Goal: Information Seeking & Learning: Learn about a topic

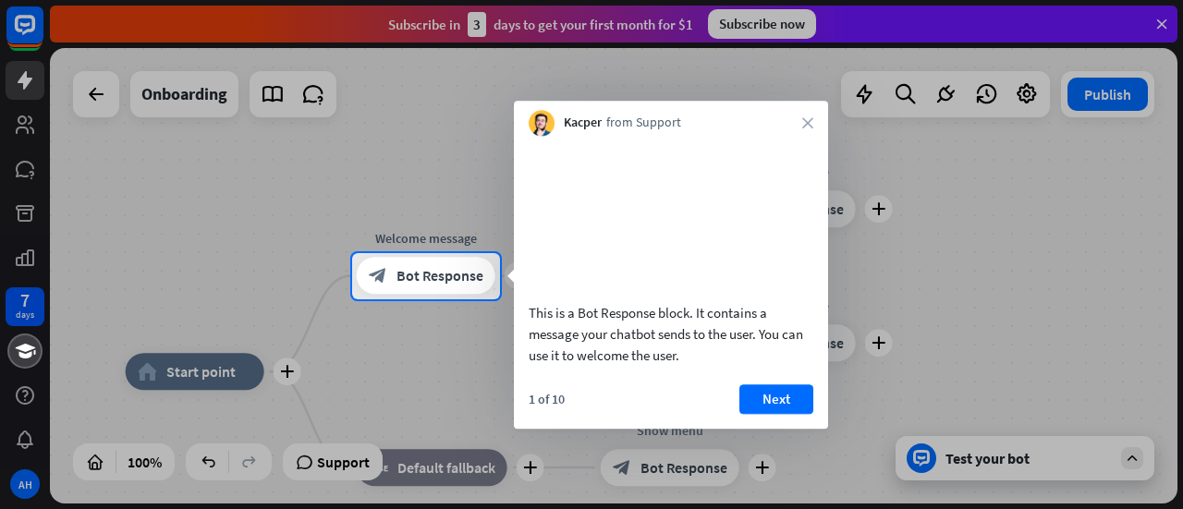
click at [801, 119] on div "Kacper from Support close" at bounding box center [671, 118] width 314 height 35
click at [803, 117] on icon "close" at bounding box center [808, 122] width 11 height 11
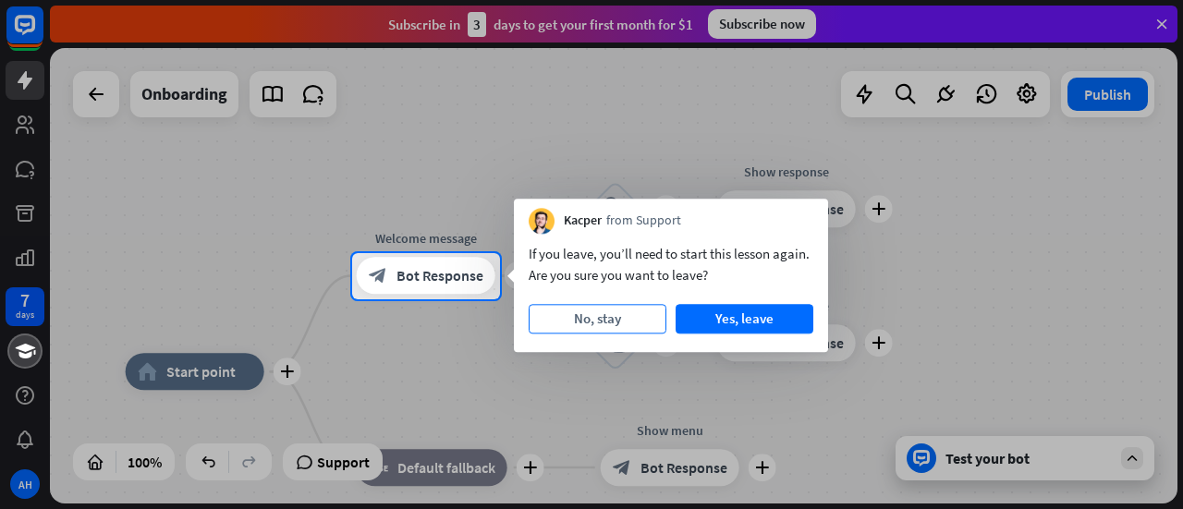
click at [619, 320] on button "No, stay" at bounding box center [598, 319] width 138 height 30
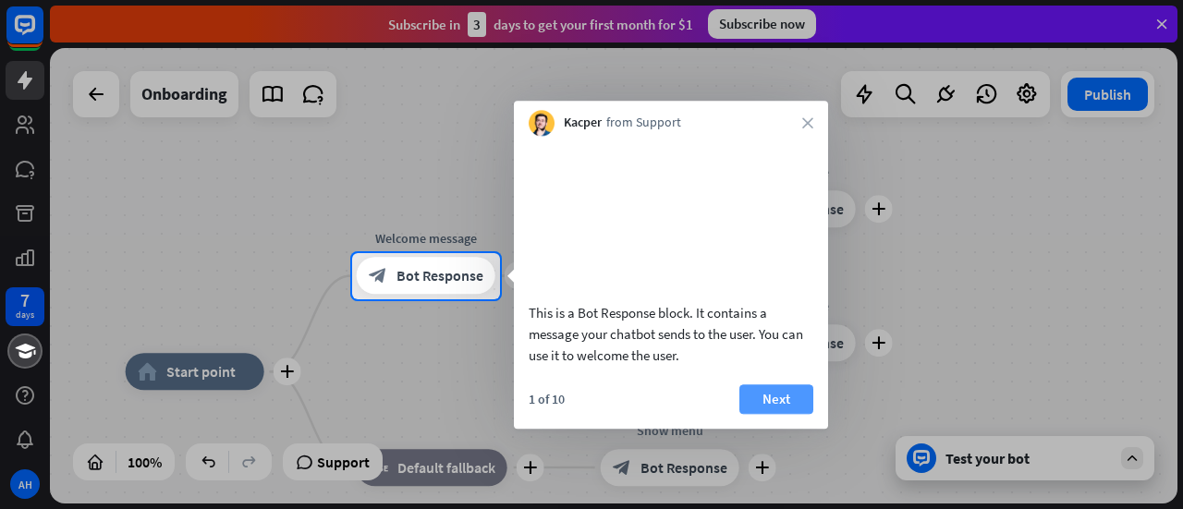
click at [756, 414] on button "Next" at bounding box center [777, 400] width 74 height 30
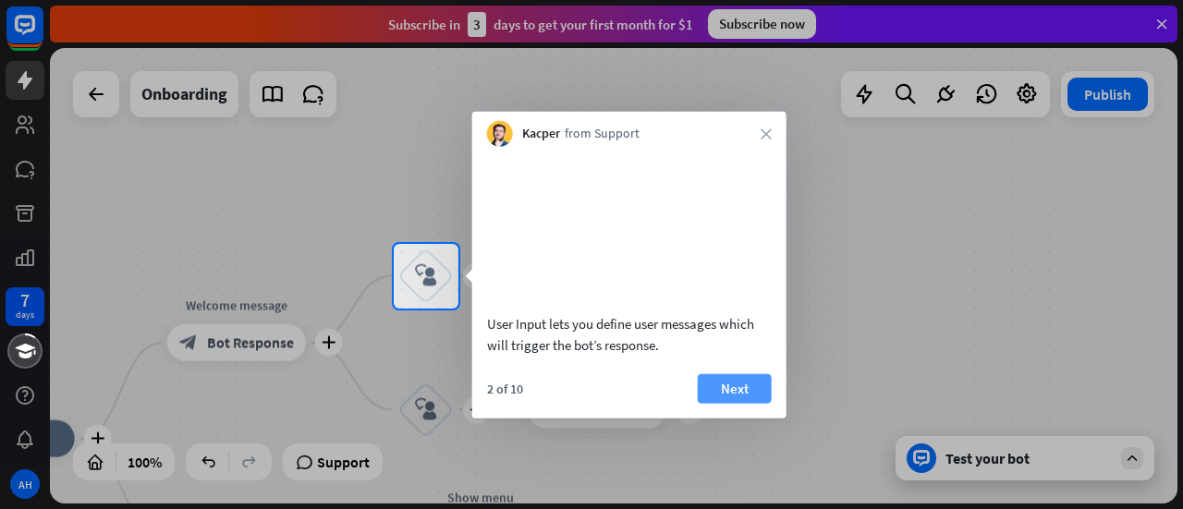
click at [742, 401] on button "Next" at bounding box center [735, 389] width 74 height 30
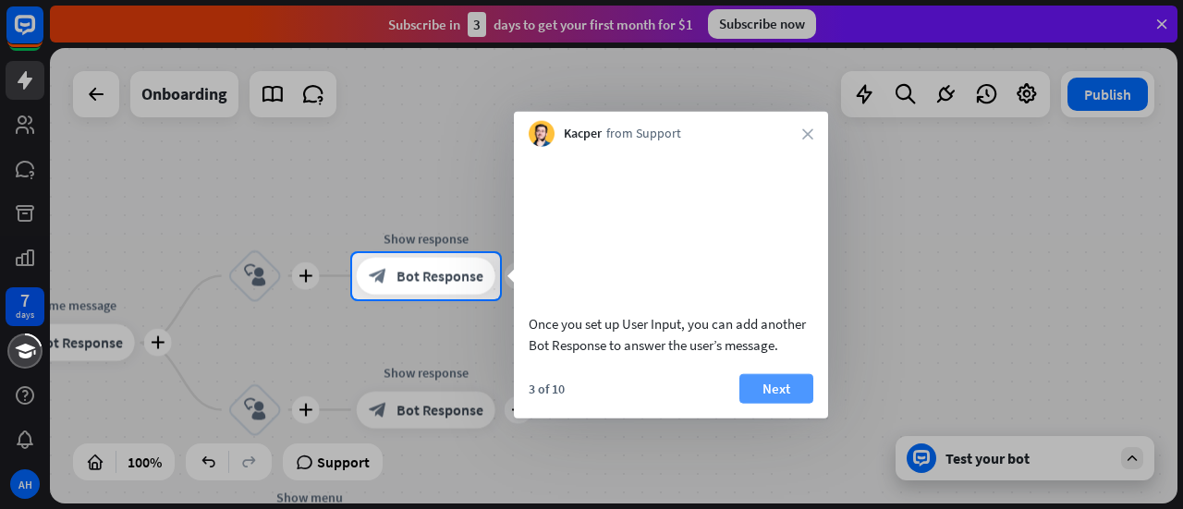
click at [763, 403] on button "Next" at bounding box center [777, 389] width 74 height 30
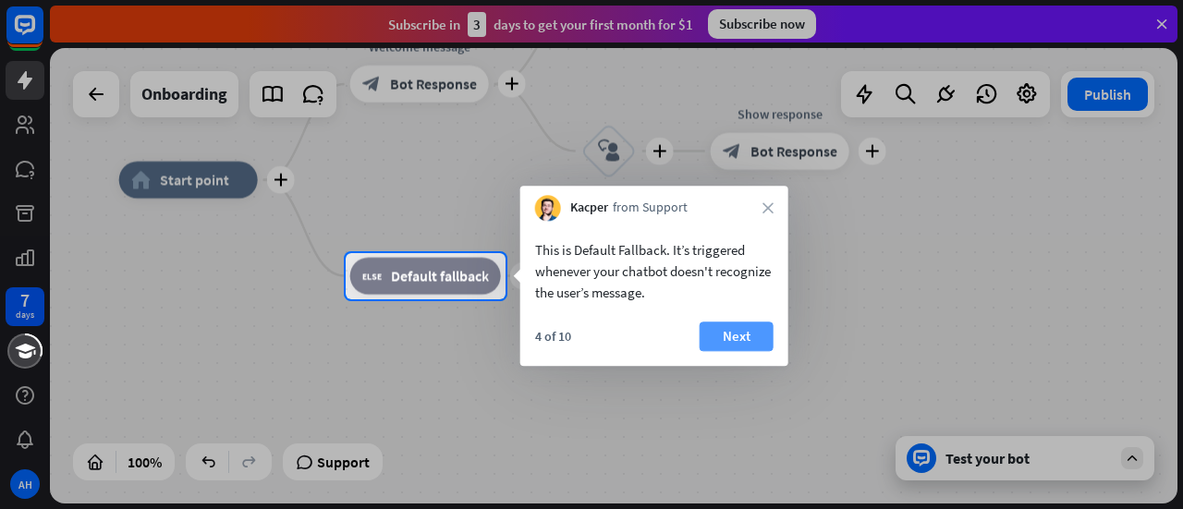
click at [731, 337] on button "Next" at bounding box center [737, 337] width 74 height 30
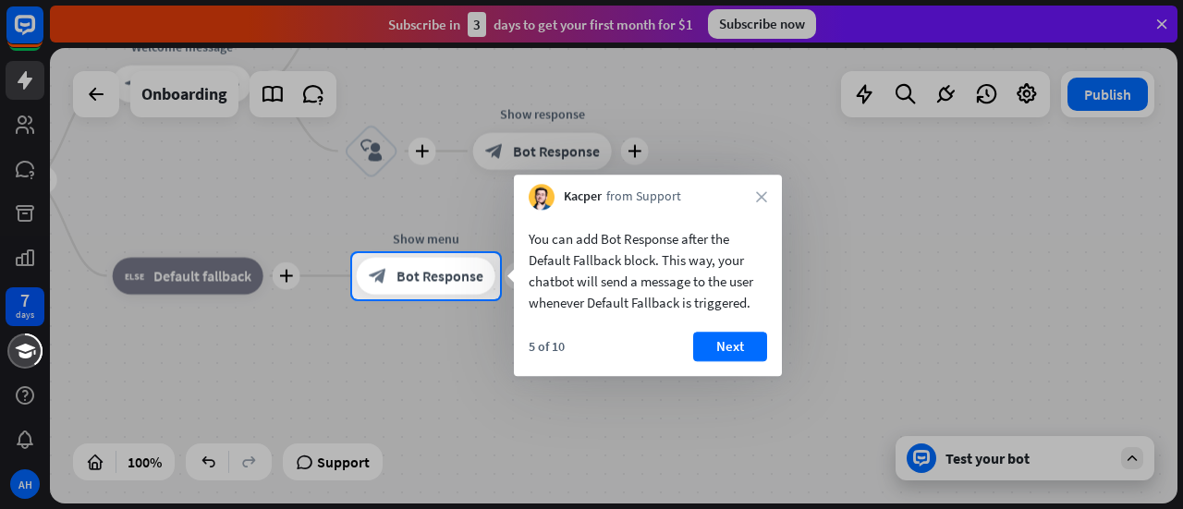
click at [731, 337] on button "Next" at bounding box center [730, 347] width 74 height 30
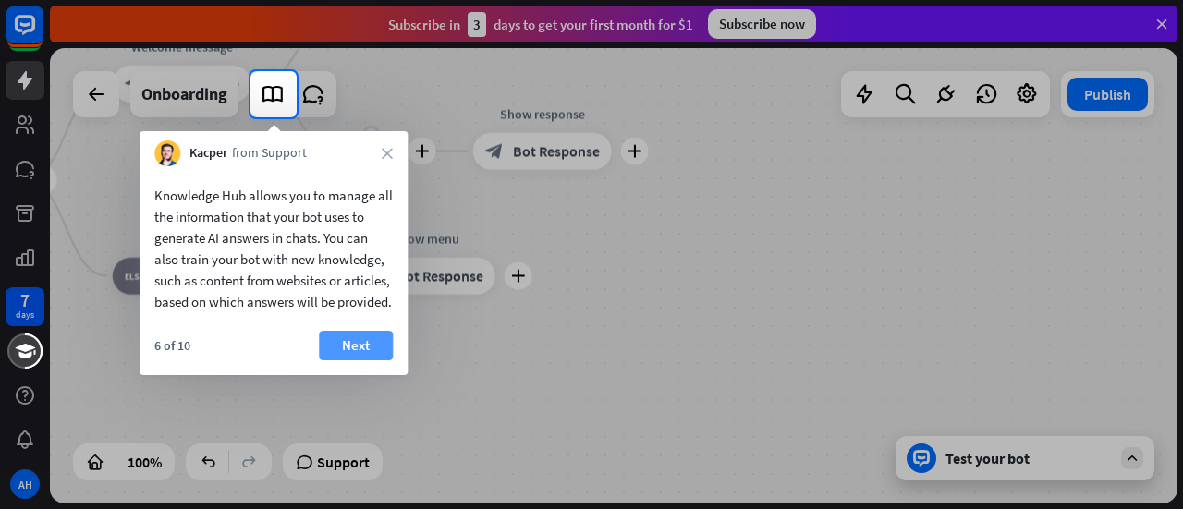
click at [349, 361] on button "Next" at bounding box center [356, 346] width 74 height 30
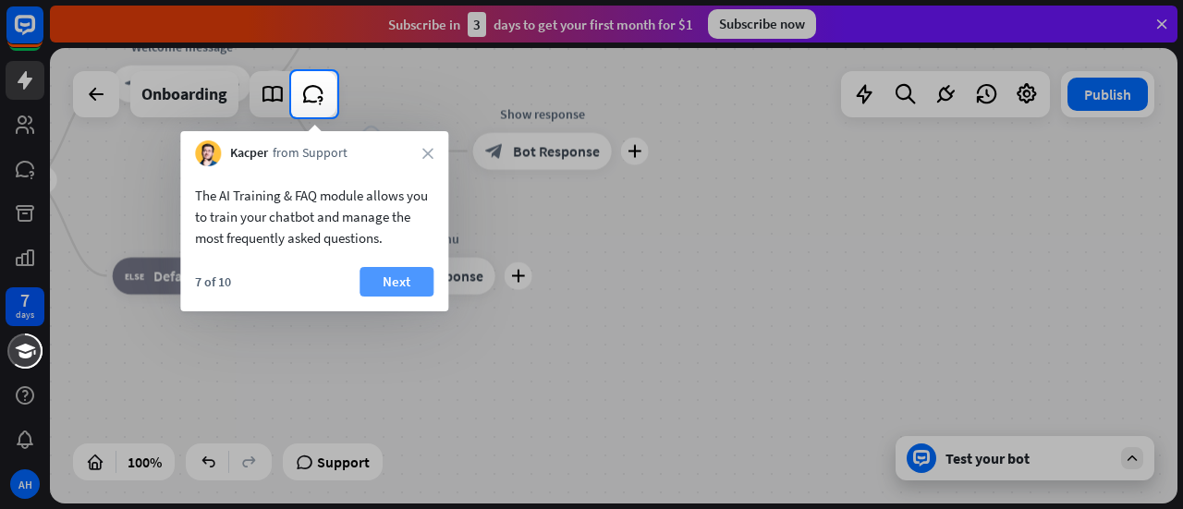
click at [388, 274] on button "Next" at bounding box center [397, 282] width 74 height 30
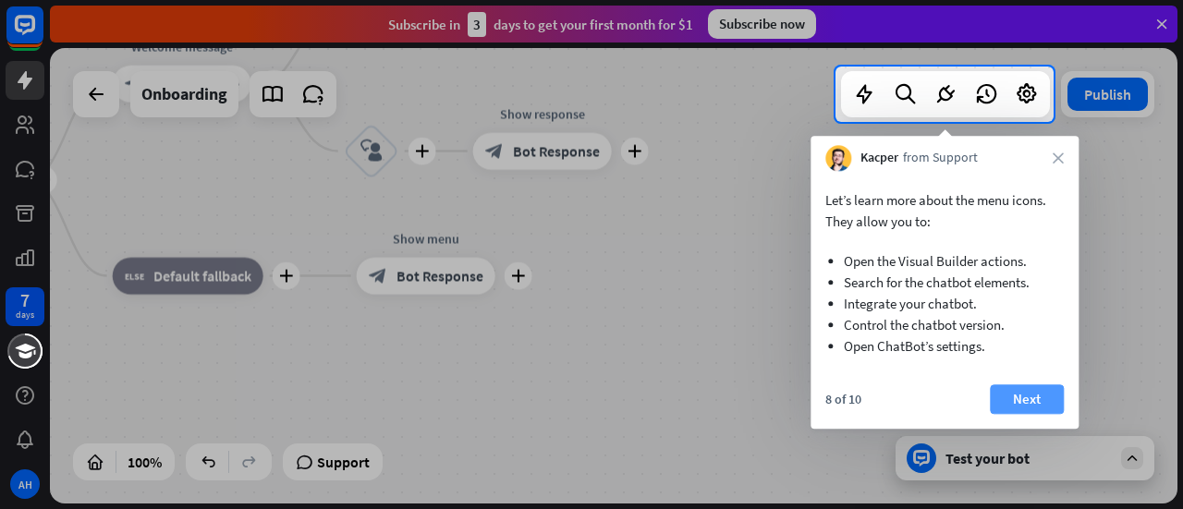
click at [1028, 388] on button "Next" at bounding box center [1027, 400] width 74 height 30
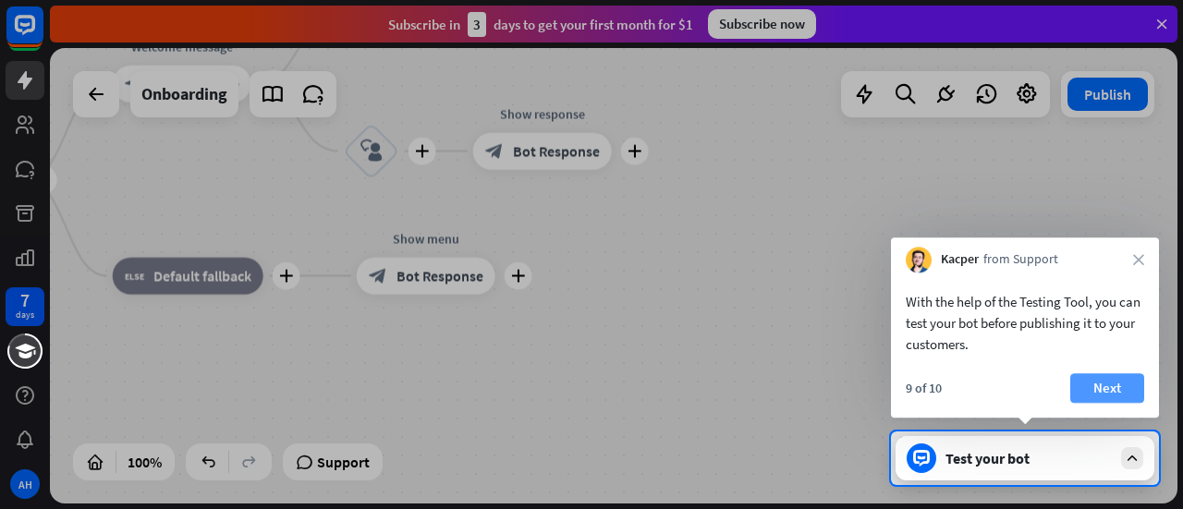
click at [1103, 387] on button "Next" at bounding box center [1108, 389] width 74 height 30
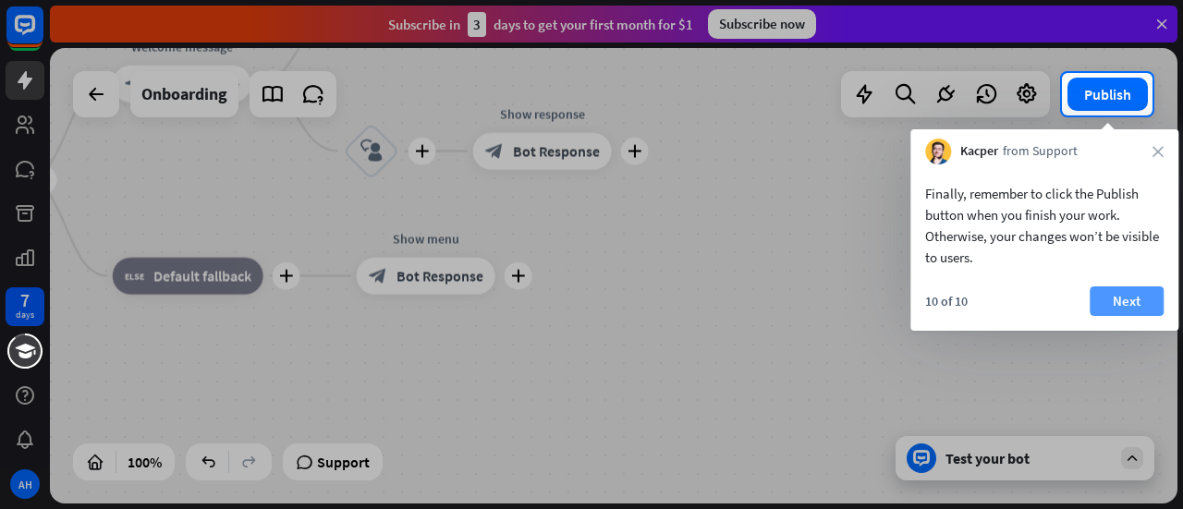
click at [1116, 291] on button "Next" at bounding box center [1127, 302] width 74 height 30
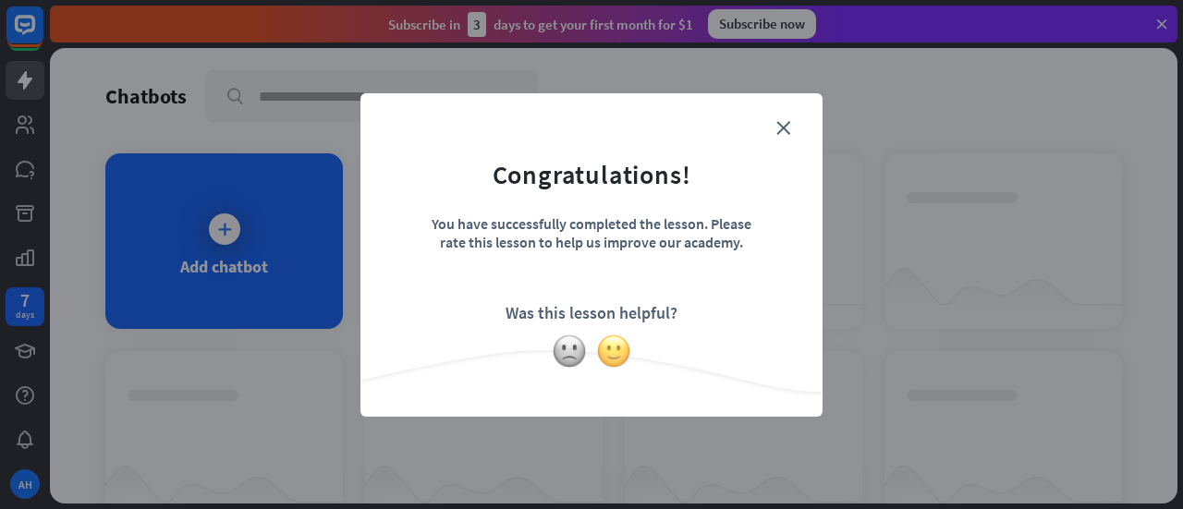
click at [621, 350] on img at bounding box center [613, 351] width 35 height 35
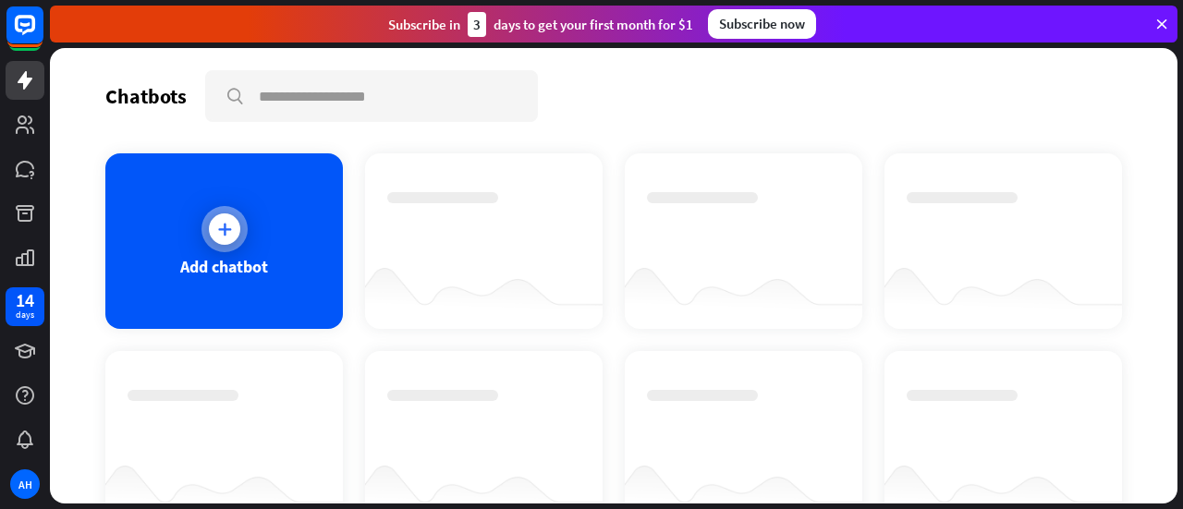
click at [215, 221] on icon at bounding box center [224, 229] width 18 height 18
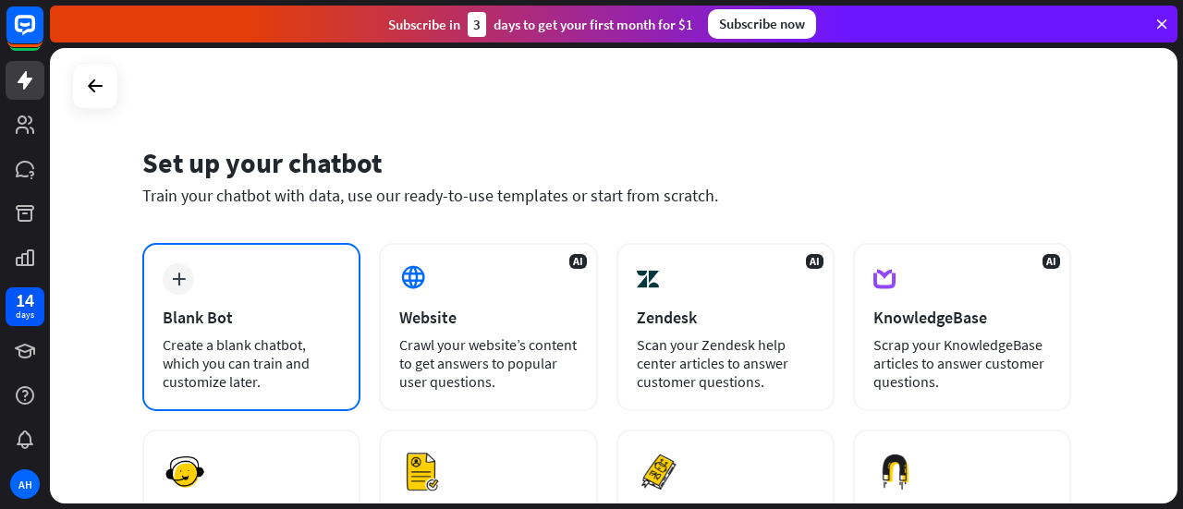
click at [183, 283] on icon "plus" at bounding box center [179, 279] width 14 height 13
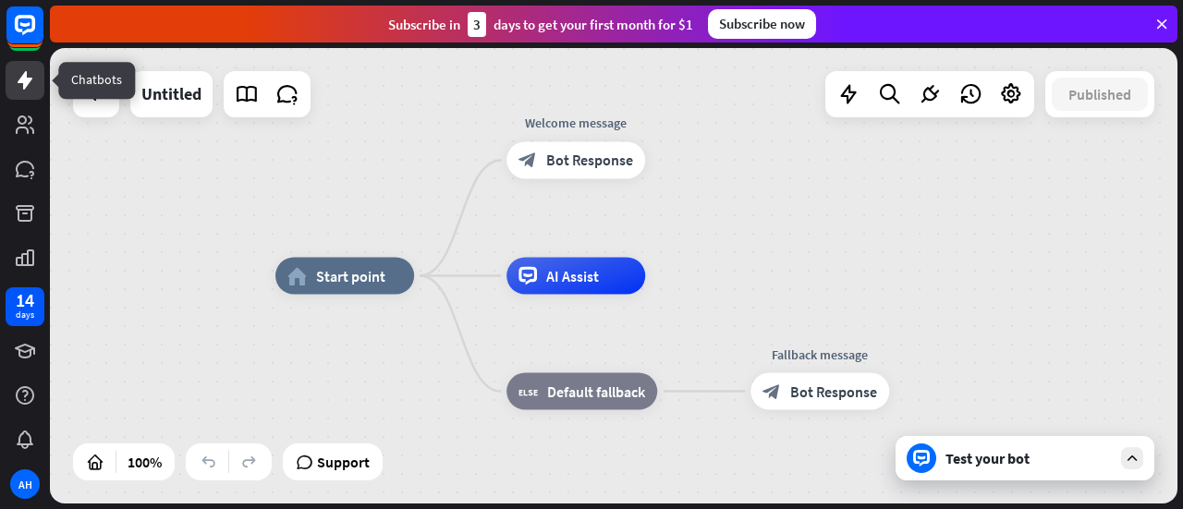
click at [18, 80] on icon at bounding box center [25, 80] width 15 height 18
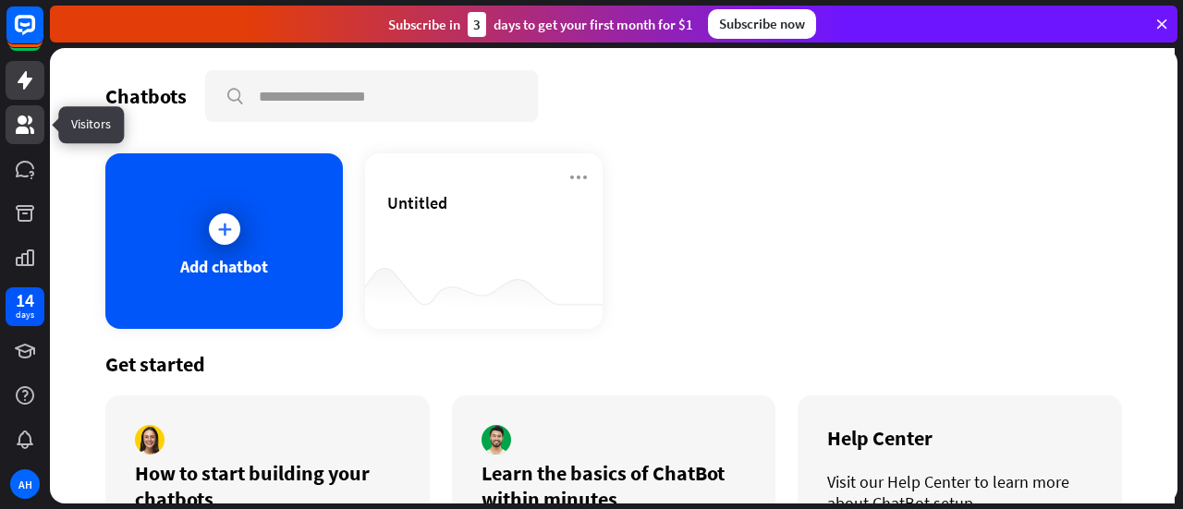
click at [20, 116] on icon at bounding box center [25, 125] width 18 height 18
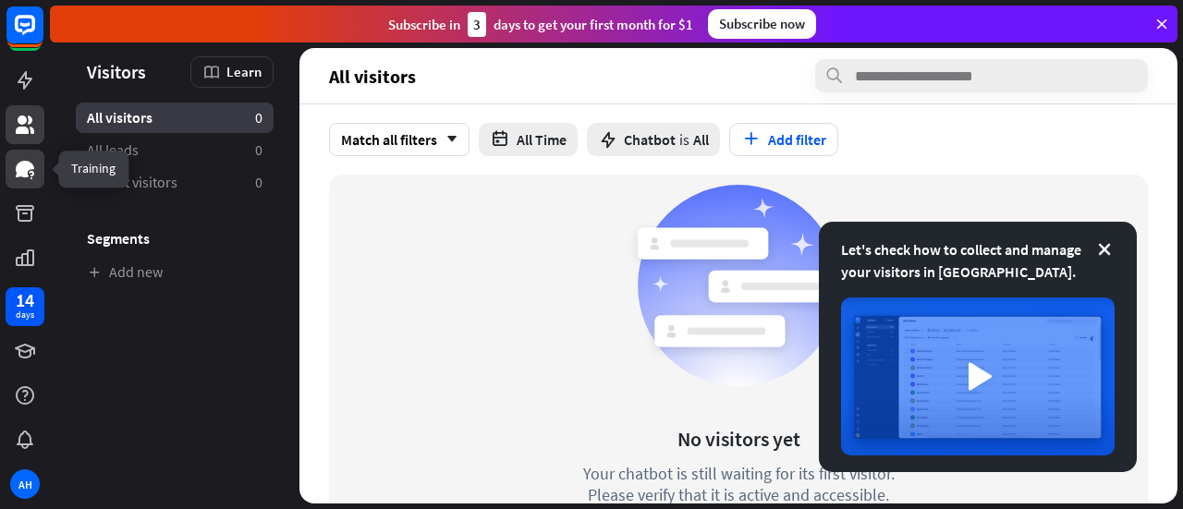
click at [30, 167] on icon at bounding box center [25, 169] width 18 height 17
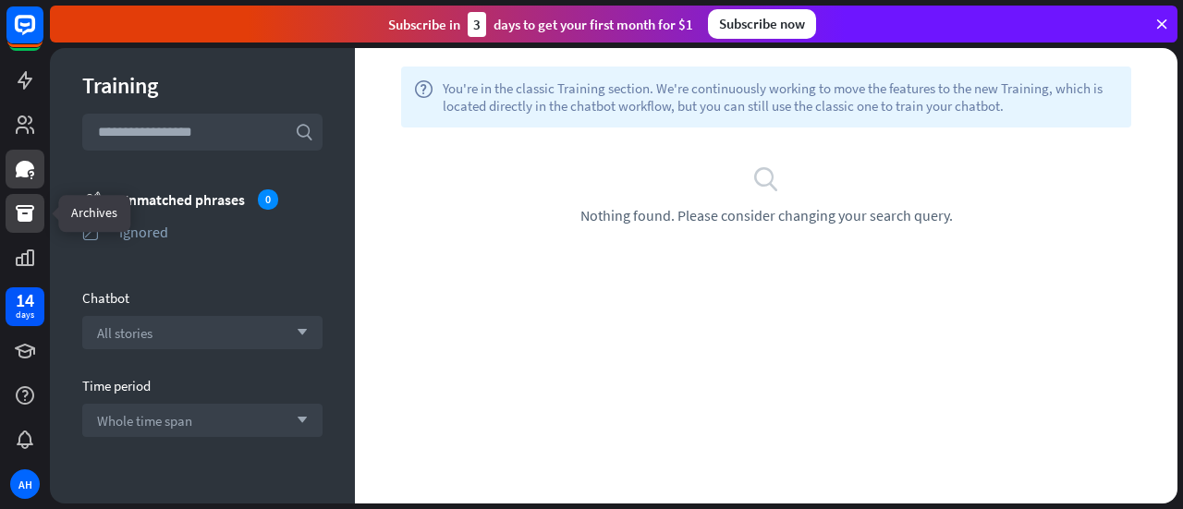
click at [31, 212] on icon at bounding box center [25, 213] width 18 height 17
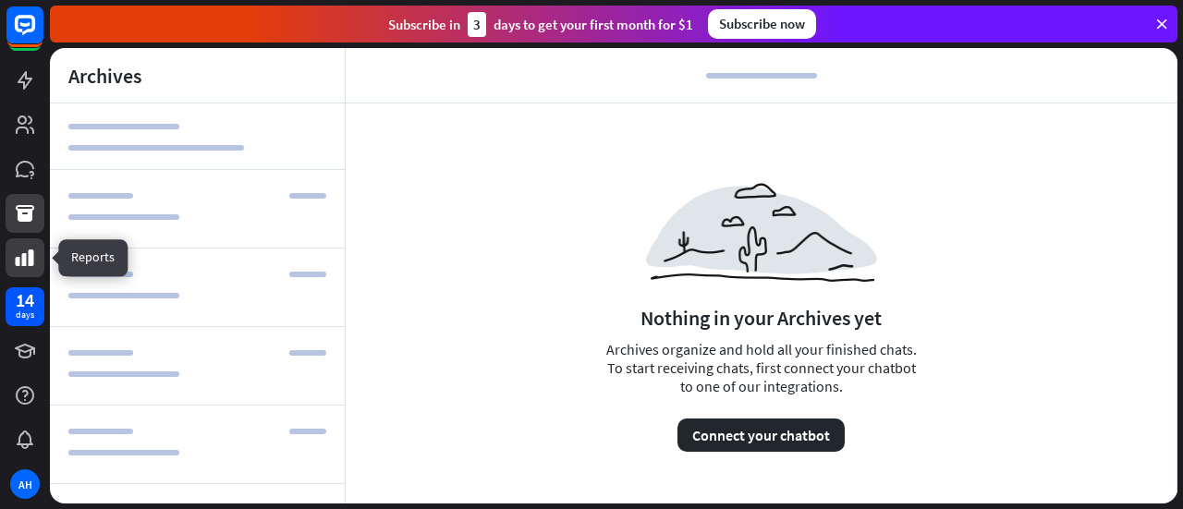
click at [22, 254] on icon at bounding box center [25, 258] width 18 height 17
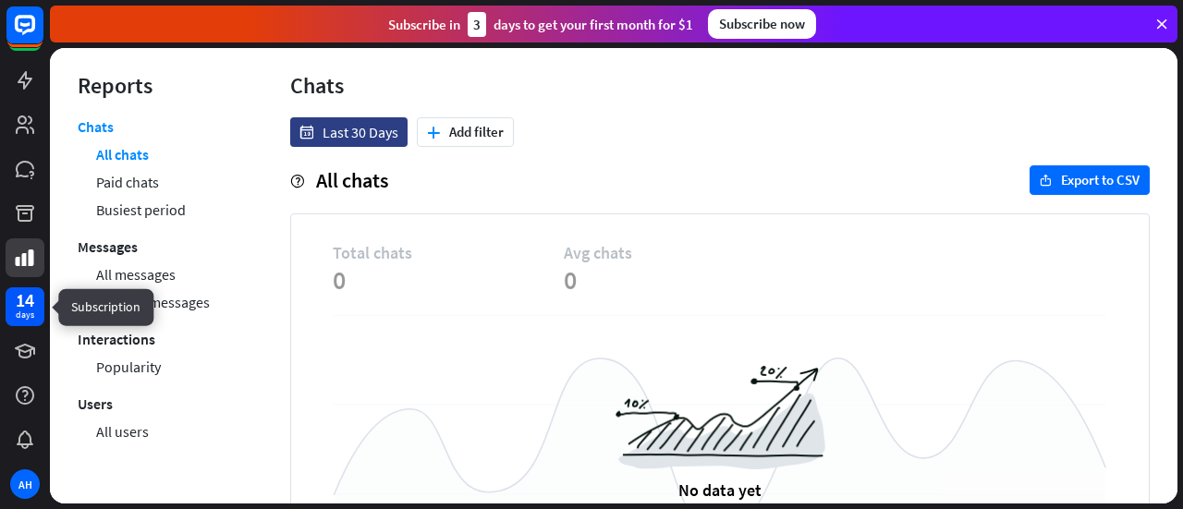
click at [20, 302] on div "14" at bounding box center [25, 300] width 18 height 17
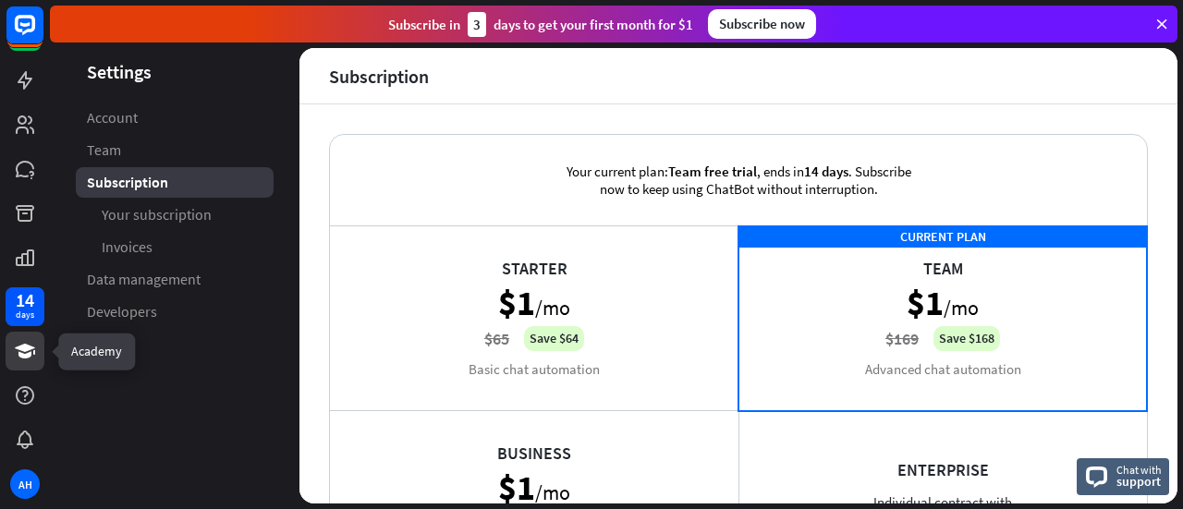
click at [19, 349] on icon at bounding box center [25, 351] width 20 height 15
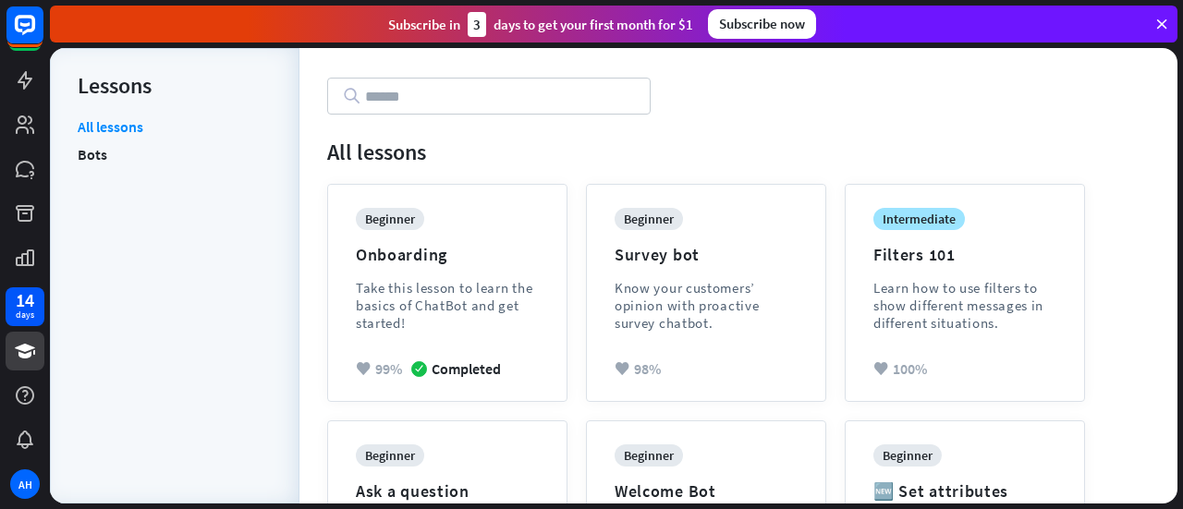
scroll to position [106, 0]
click at [15, 386] on icon at bounding box center [25, 396] width 22 height 22
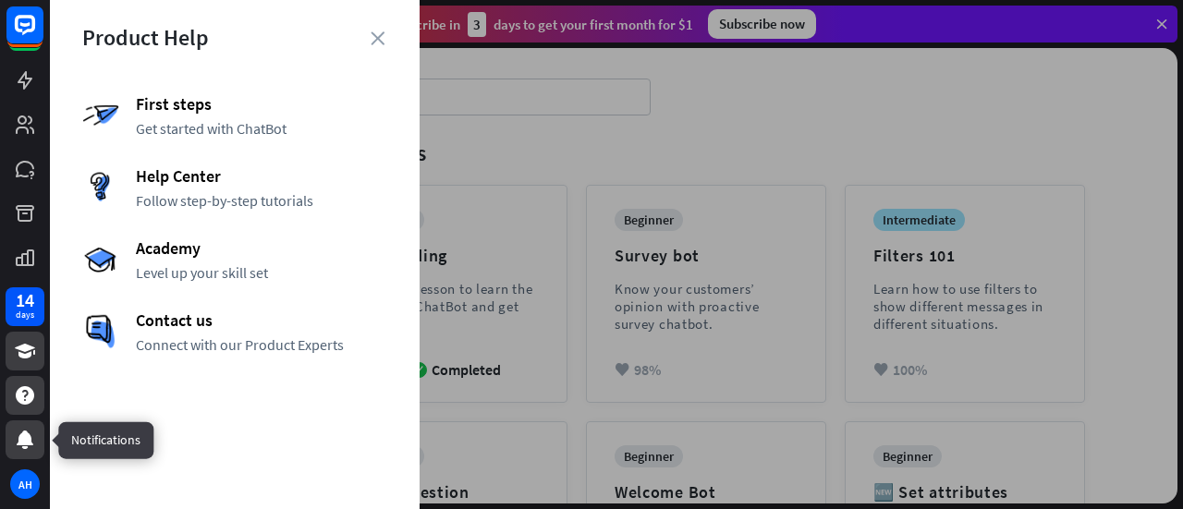
click at [20, 447] on icon at bounding box center [25, 440] width 22 height 22
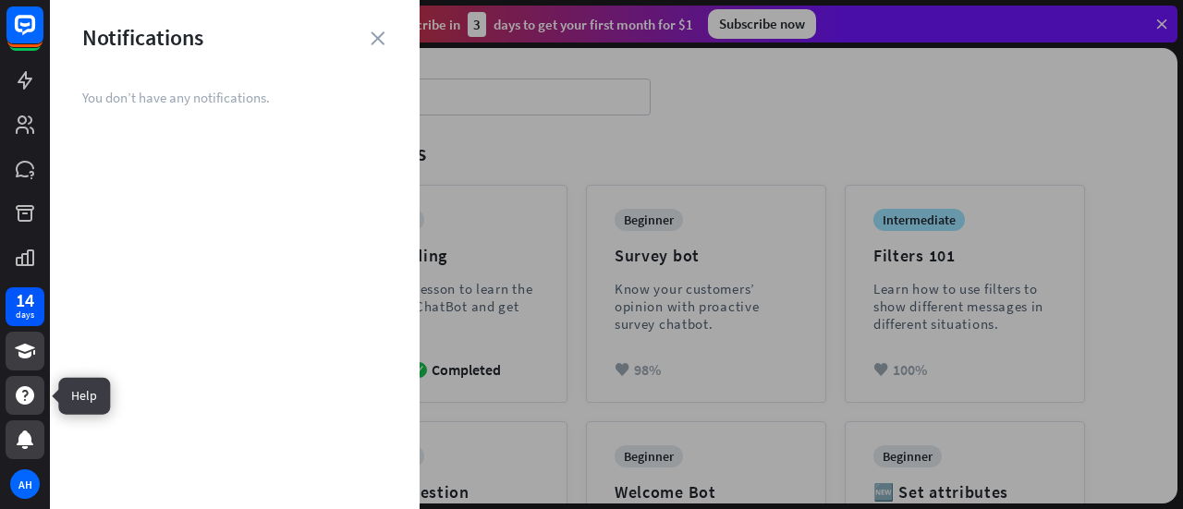
click at [17, 402] on icon at bounding box center [25, 396] width 22 height 22
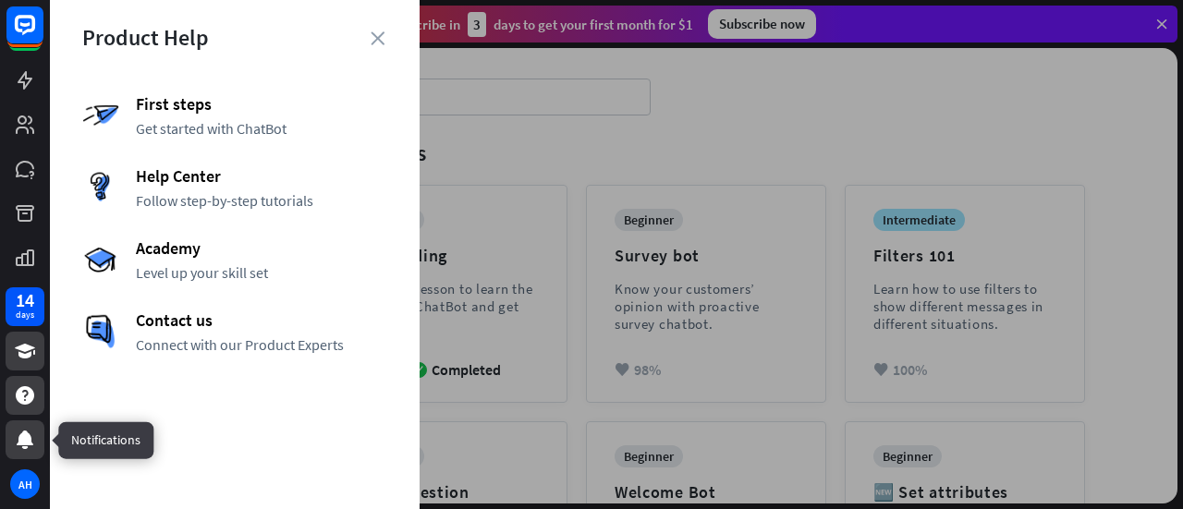
click at [26, 455] on div at bounding box center [25, 440] width 39 height 39
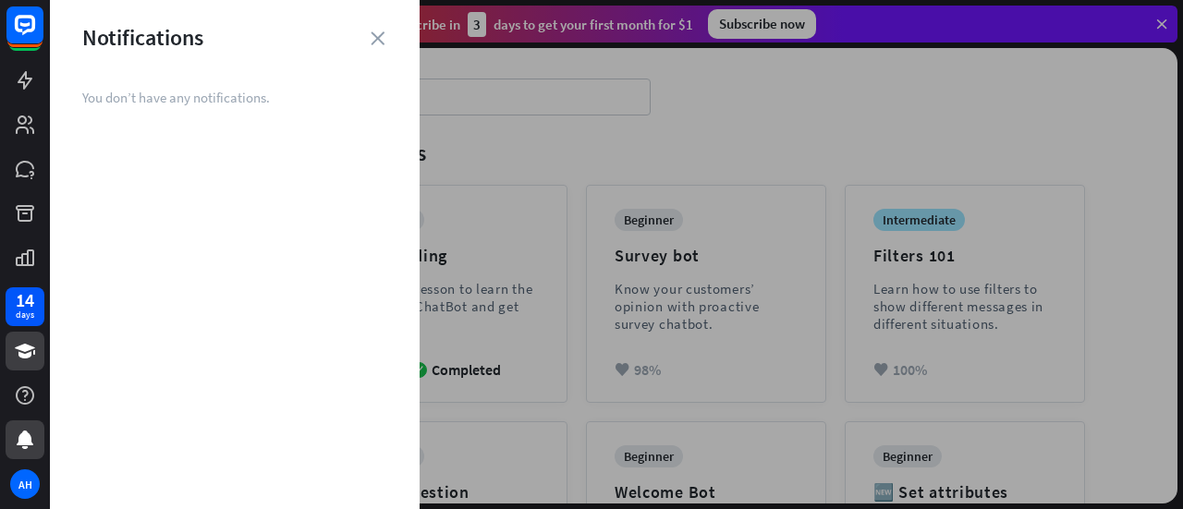
click at [469, 217] on div at bounding box center [617, 254] width 1134 height 509
